Goal: Transaction & Acquisition: Purchase product/service

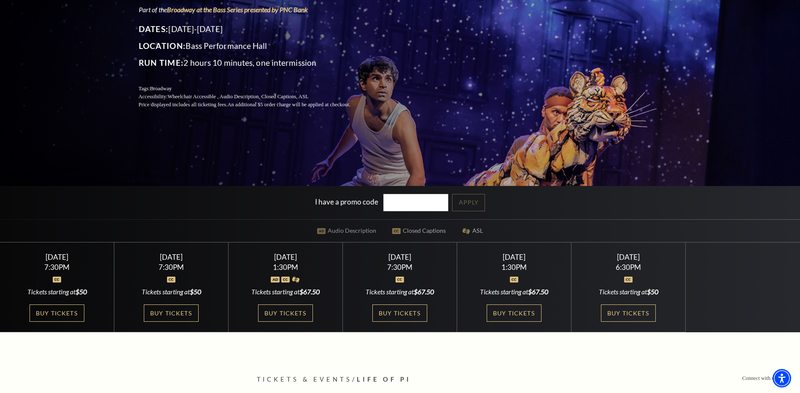
scroll to position [169, 0]
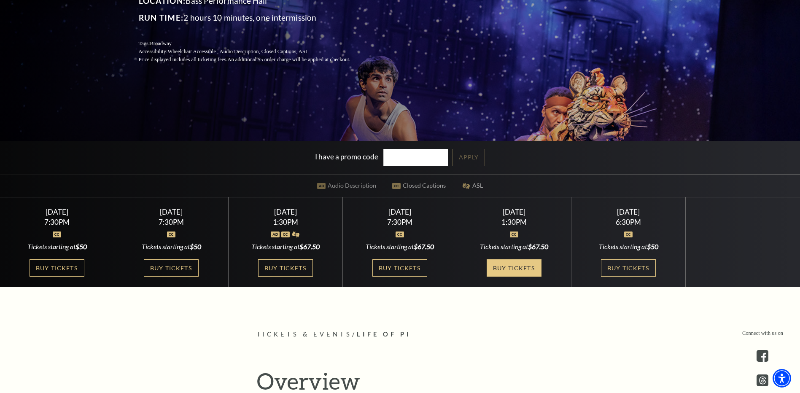
click at [501, 269] on link "Buy Tickets" at bounding box center [514, 267] width 55 height 17
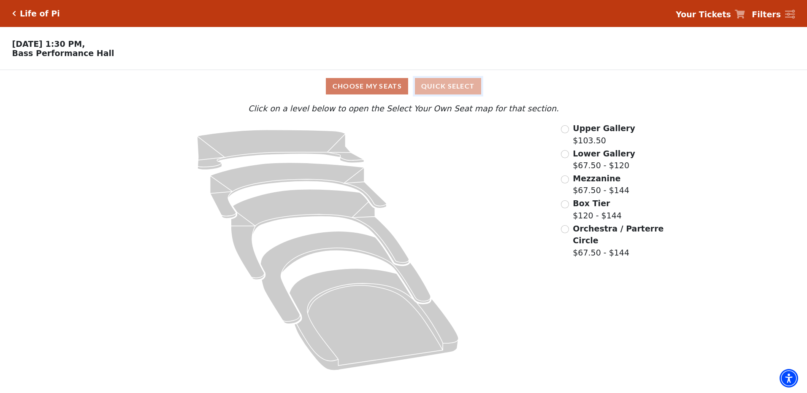
click at [432, 86] on button "Quick Select" at bounding box center [448, 86] width 66 height 16
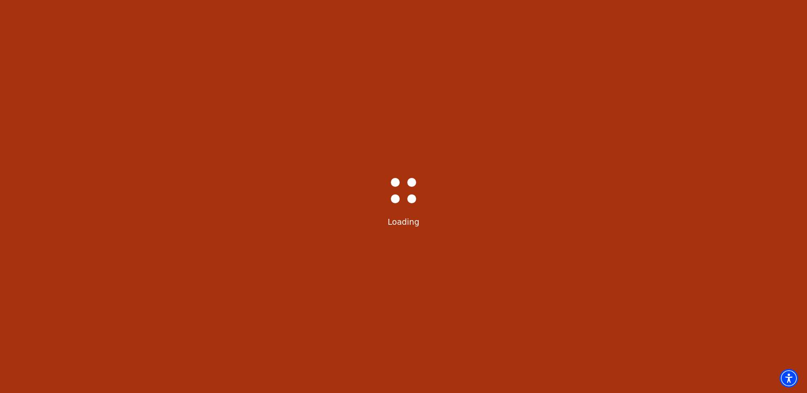
select select "6217"
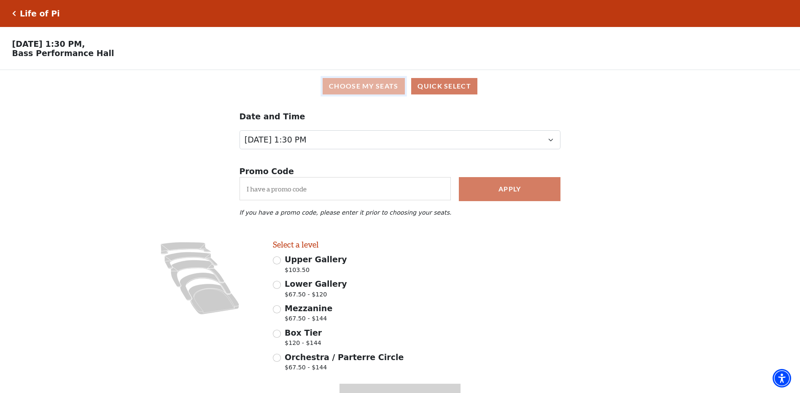
click at [348, 86] on button "Choose My Seats" at bounding box center [364, 86] width 82 height 16
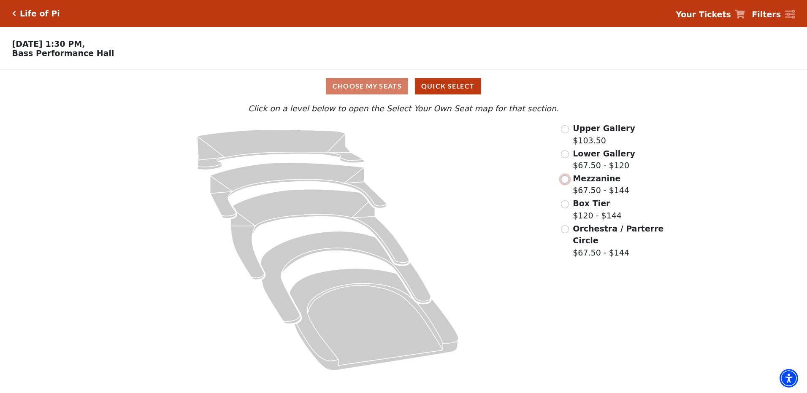
click at [566, 182] on input "Mezzanine$67.50 - $144\a" at bounding box center [565, 179] width 8 height 8
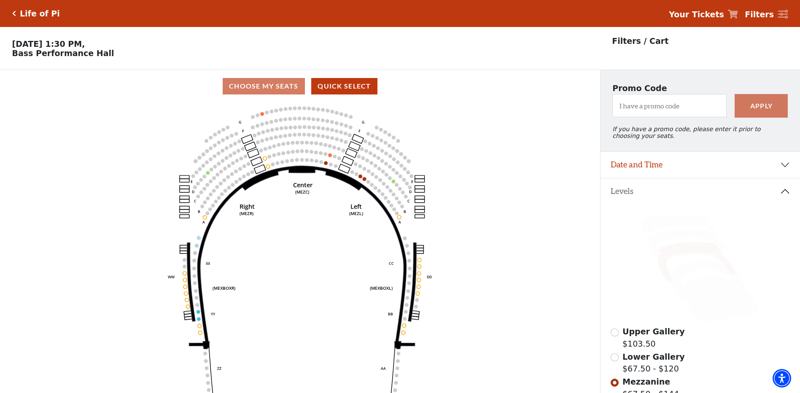
click at [274, 144] on icon "Center (MEZC) Right (MEZR) Left (MEZL) (MEXBOXR) (MEXBOXL) XX WW CC DD YY BB ZZ…" at bounding box center [300, 251] width 540 height 296
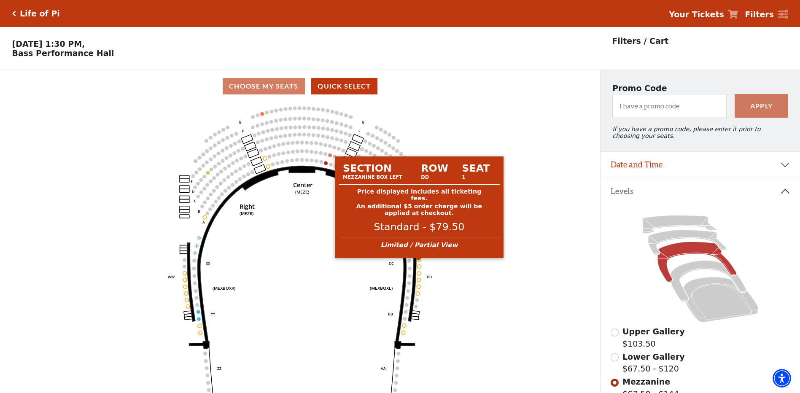
click at [419, 262] on circle at bounding box center [420, 260] width 4 height 4
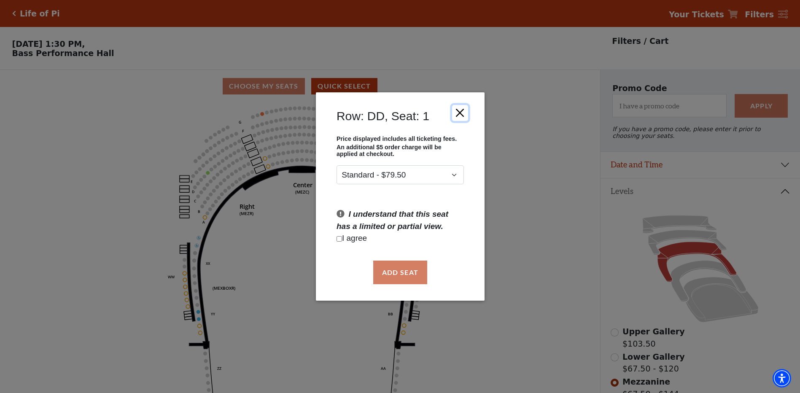
click at [461, 115] on button "Close" at bounding box center [460, 113] width 16 height 16
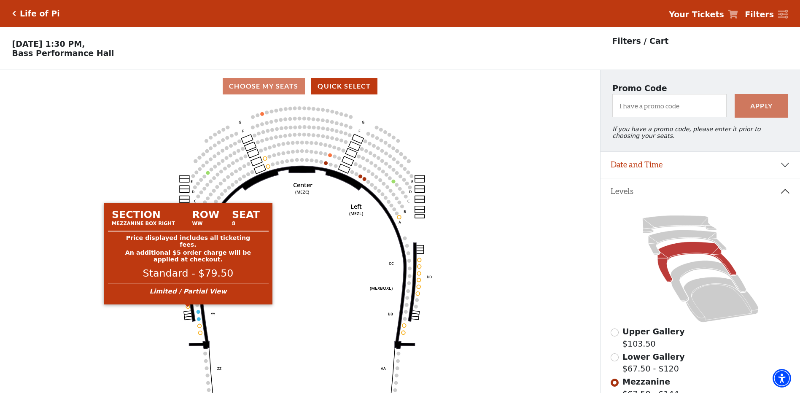
click at [187, 308] on circle at bounding box center [188, 307] width 4 height 4
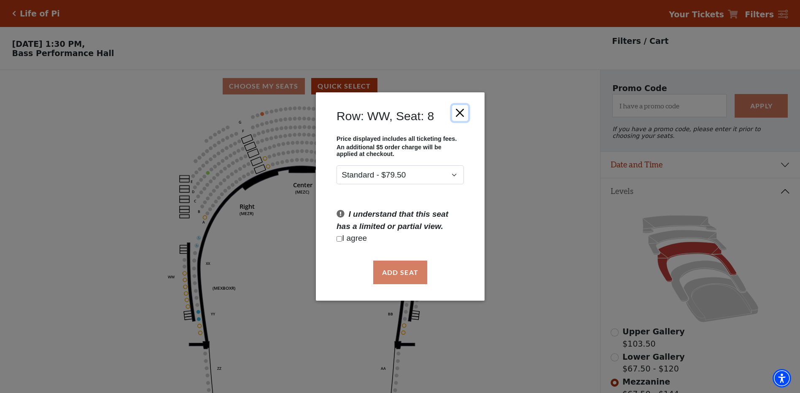
click at [464, 112] on button "Close" at bounding box center [460, 113] width 16 height 16
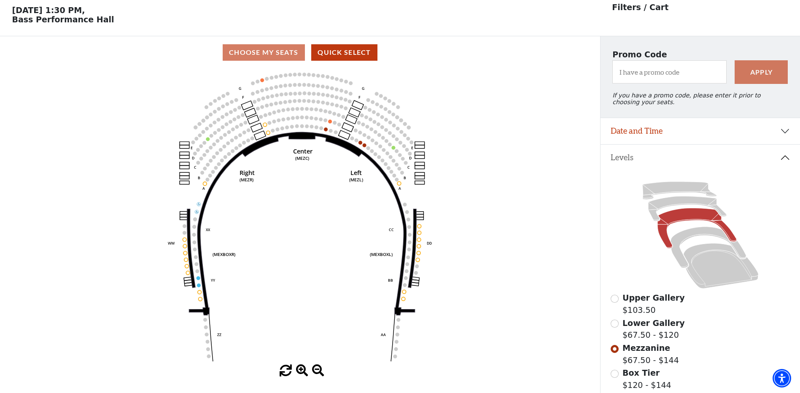
scroll to position [84, 0]
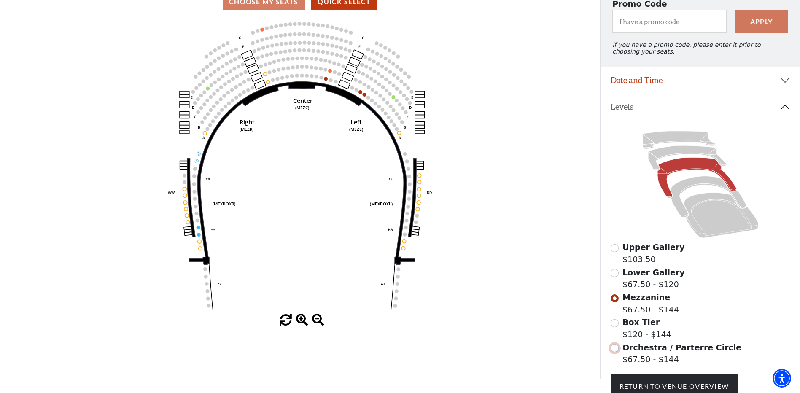
click at [613, 352] on input "Orchestra / Parterre Circle$67.50 - $144\a" at bounding box center [615, 348] width 8 height 8
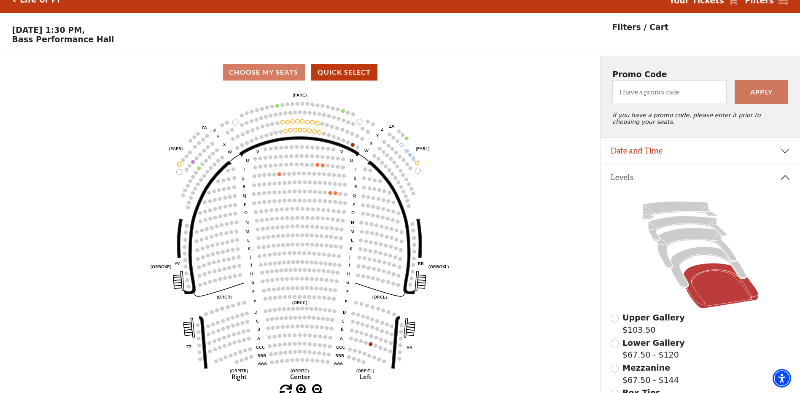
scroll to position [39, 0]
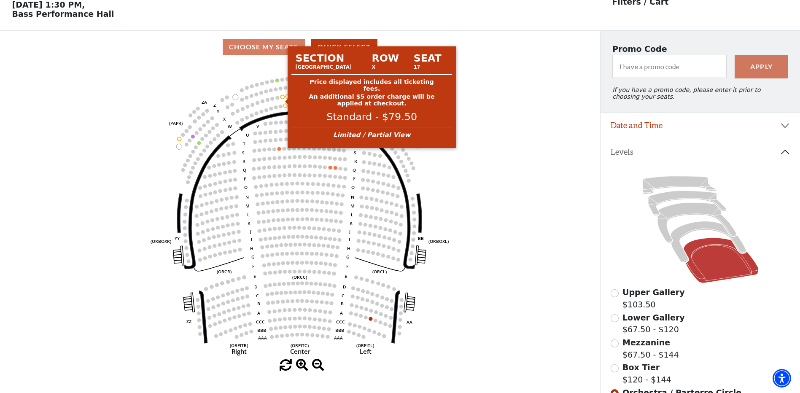
click at [283, 99] on circle at bounding box center [283, 97] width 4 height 4
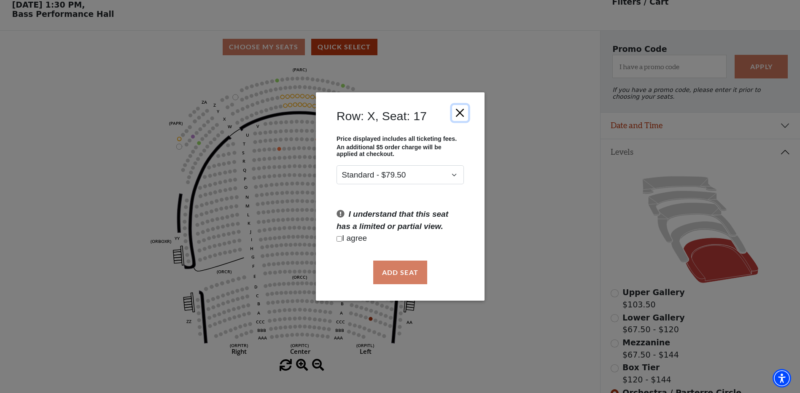
click at [457, 111] on button "Close" at bounding box center [460, 113] width 16 height 16
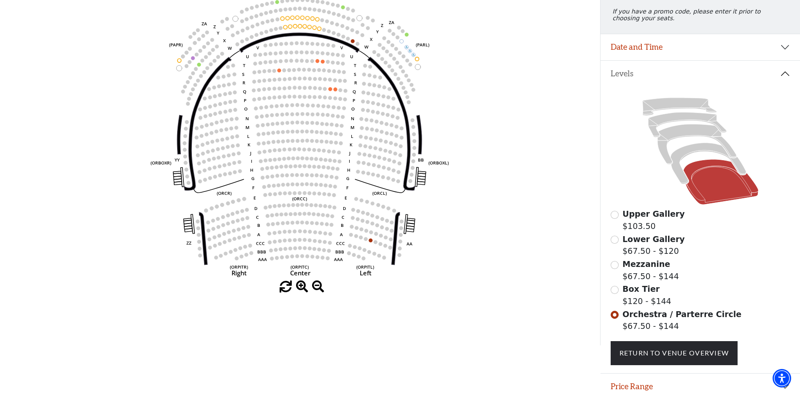
scroll to position [124, 0]
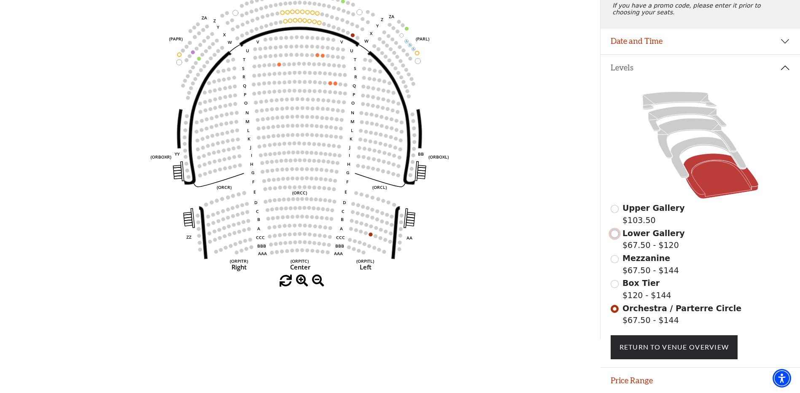
click at [613, 238] on input "Lower Gallery$67.50 - $120\a" at bounding box center [615, 234] width 8 height 8
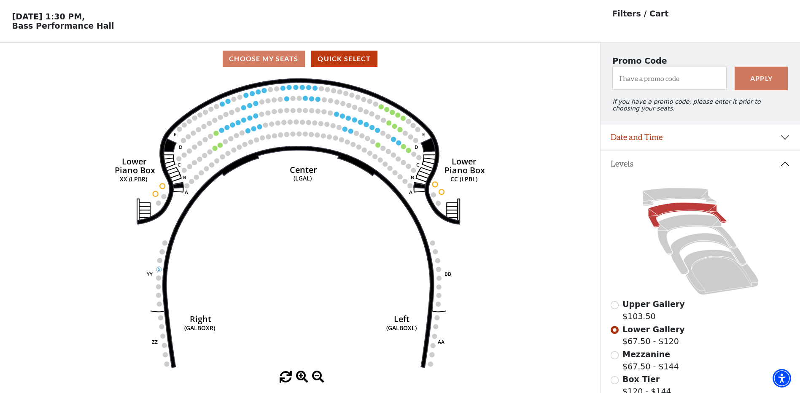
scroll to position [39, 0]
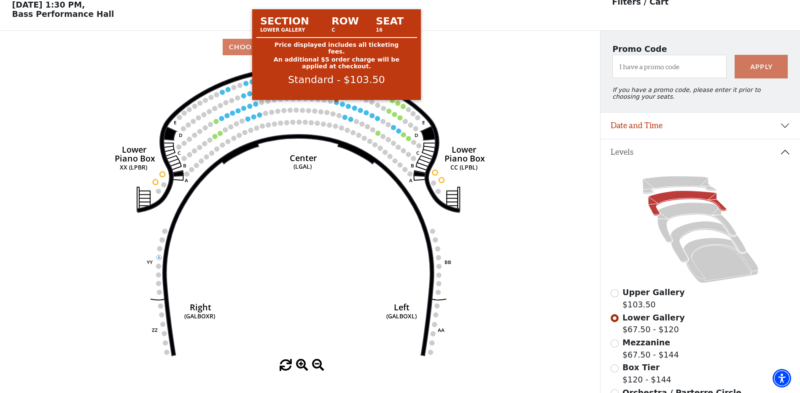
click at [338, 105] on circle at bounding box center [336, 102] width 5 height 5
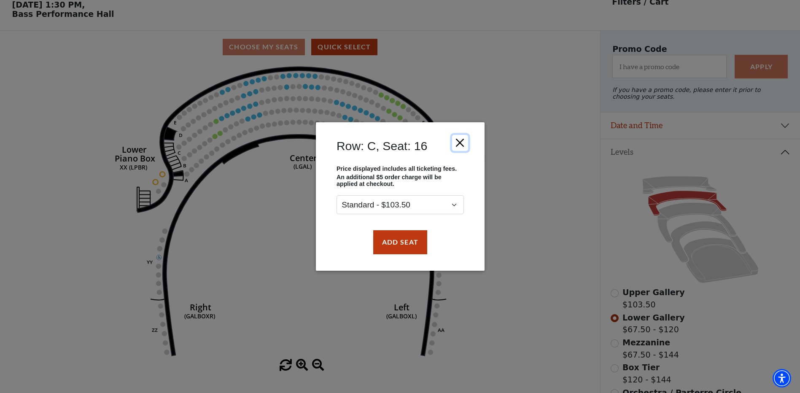
click at [458, 143] on button "Close" at bounding box center [460, 143] width 16 height 16
